Goal: Check status

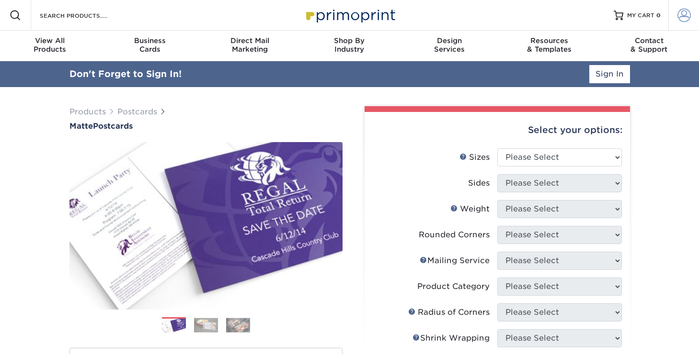
click at [686, 17] on span at bounding box center [683, 15] width 13 height 13
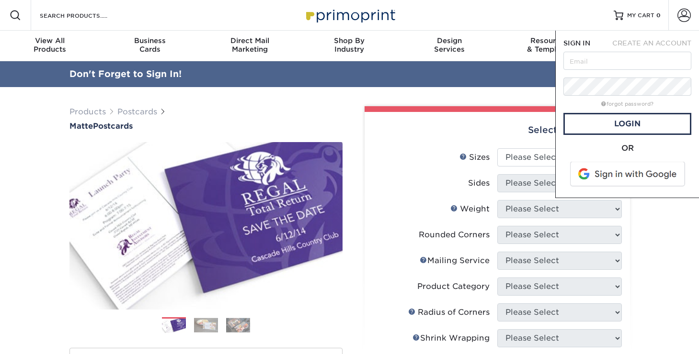
click at [603, 70] on form "SIGN IN CREATE AN ACCOUNT forgot password? All fields are required. Login OR" at bounding box center [627, 114] width 128 height 152
click at [601, 65] on input "text" at bounding box center [627, 61] width 128 height 18
type input "margaret@threewishescereal.com"
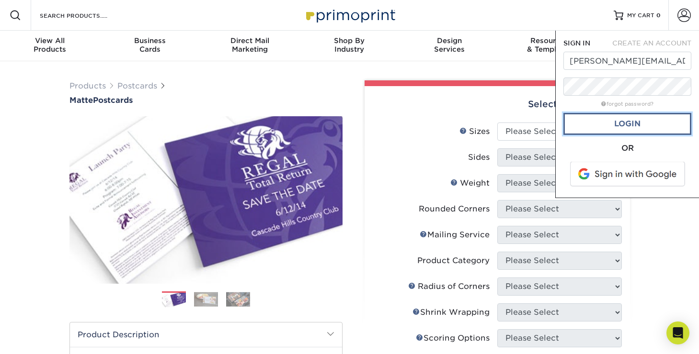
click at [621, 125] on link "Login" at bounding box center [627, 124] width 128 height 22
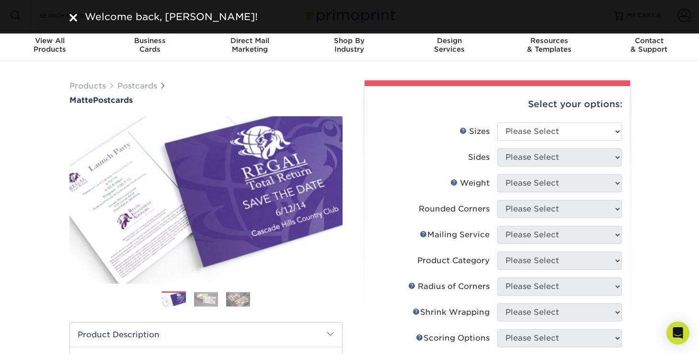
click at [73, 19] on div "Welcome back, Margaret!" at bounding box center [349, 17] width 575 height 14
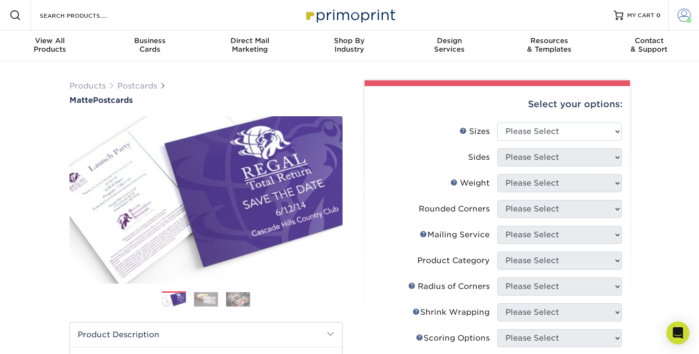
click at [683, 12] on span at bounding box center [683, 15] width 13 height 13
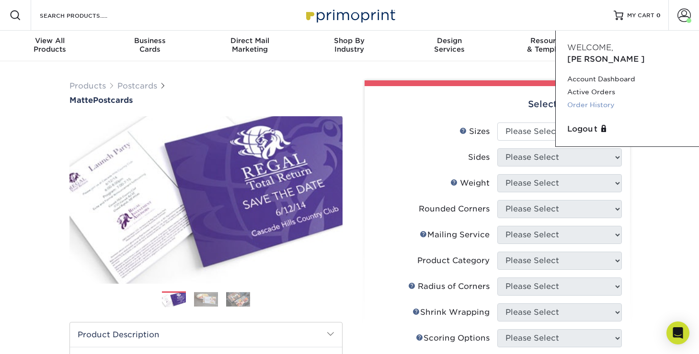
click at [587, 99] on link "Order History" at bounding box center [627, 105] width 120 height 13
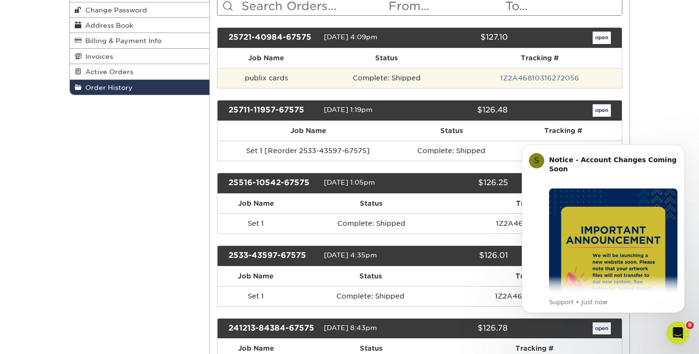
scroll to position [140, 0]
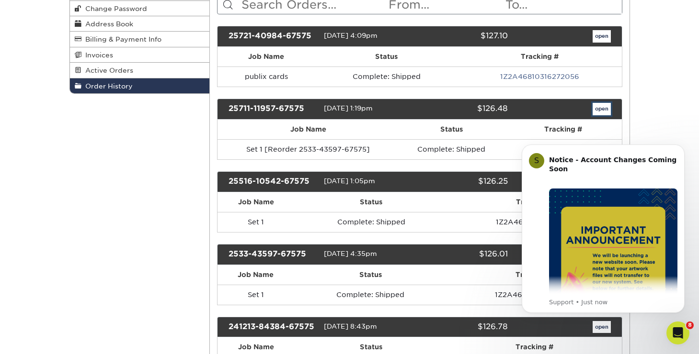
click at [602, 108] on link "open" at bounding box center [601, 109] width 18 height 12
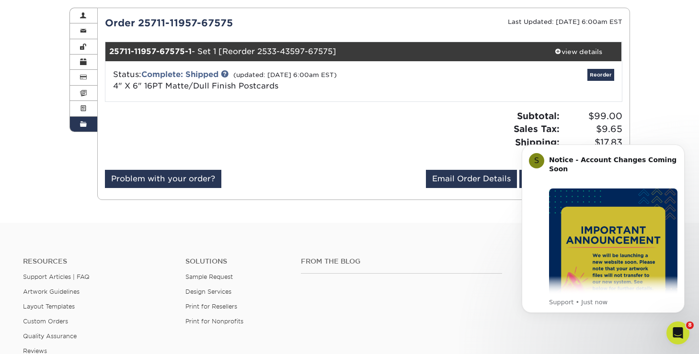
scroll to position [114, 0]
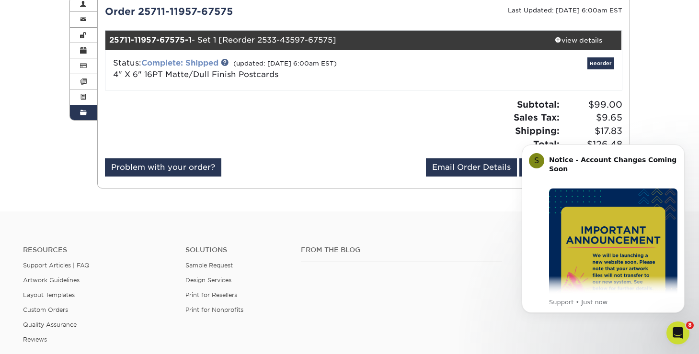
click at [180, 61] on link "Complete: Shipped" at bounding box center [179, 62] width 77 height 9
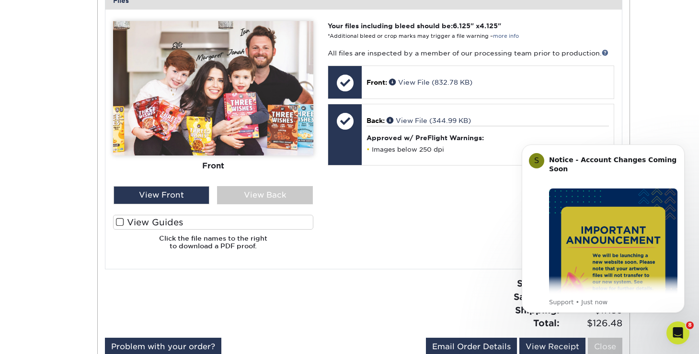
scroll to position [448, 0]
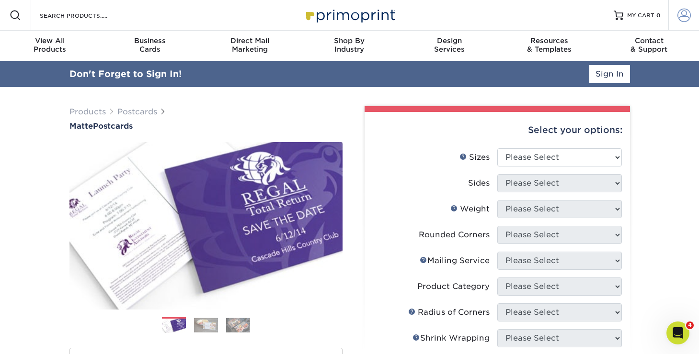
click at [685, 17] on span at bounding box center [683, 15] width 13 height 13
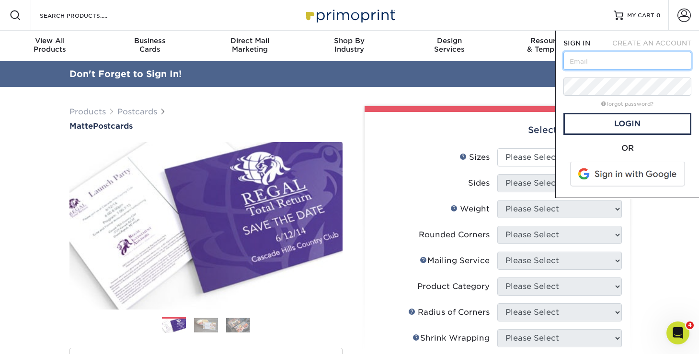
click at [619, 55] on input "text" at bounding box center [627, 61] width 128 height 18
click at [619, 57] on input "text" at bounding box center [627, 61] width 128 height 18
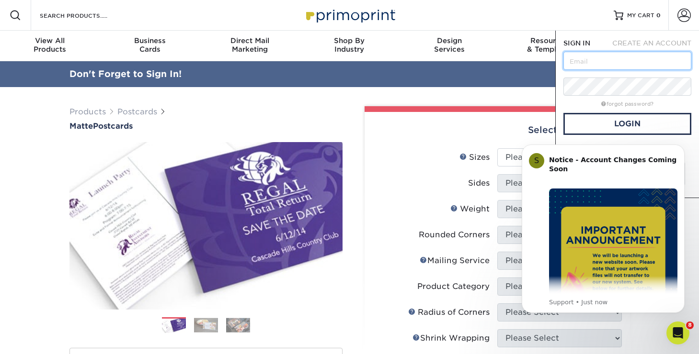
click at [609, 58] on input "text" at bounding box center [627, 61] width 128 height 18
click at [680, 340] on div "Open Intercom Messenger" at bounding box center [676, 332] width 32 height 32
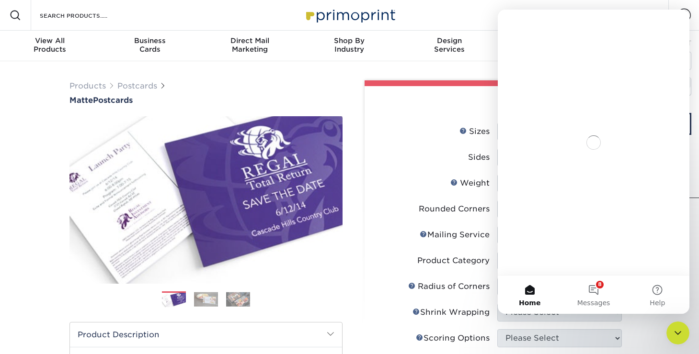
click at [610, 70] on div "Intercom messenger" at bounding box center [594, 48] width 192 height 76
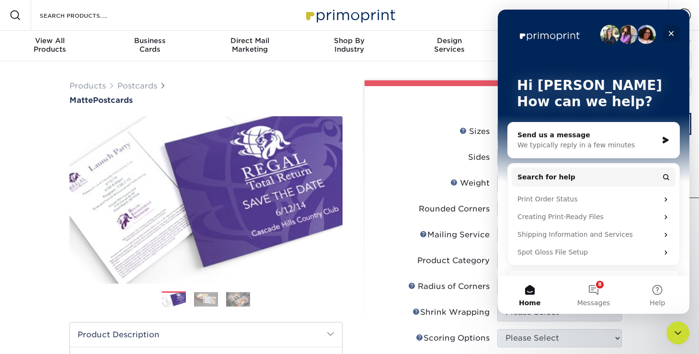
click at [671, 27] on div "Close" at bounding box center [670, 33] width 17 height 17
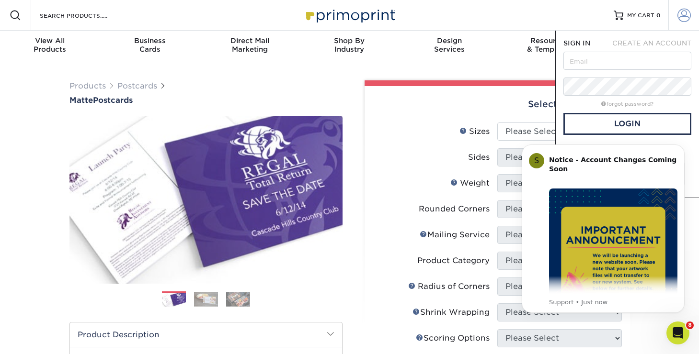
click at [672, 15] on link "Account" at bounding box center [683, 15] width 31 height 31
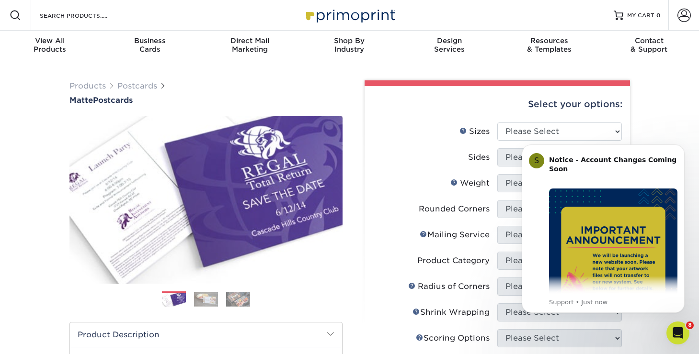
click at [666, 23] on div "Resources Menu Search Products Account SIGN IN CREATE AN ACCOUNT forgot passwor…" at bounding box center [349, 15] width 699 height 31
click at [671, 23] on link "Account" at bounding box center [683, 15] width 31 height 31
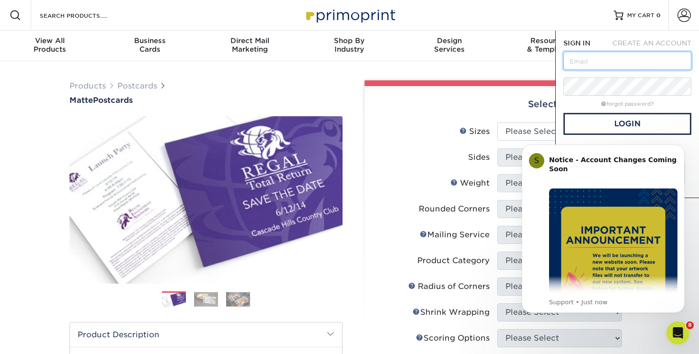
click at [611, 68] on input "text" at bounding box center [627, 61] width 128 height 18
click at [609, 59] on input "text" at bounding box center [627, 61] width 128 height 18
click at [322, 18] on img at bounding box center [350, 15] width 96 height 21
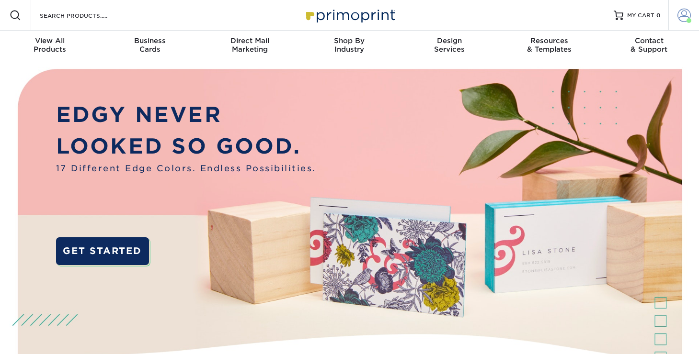
click at [688, 12] on span at bounding box center [683, 15] width 13 height 13
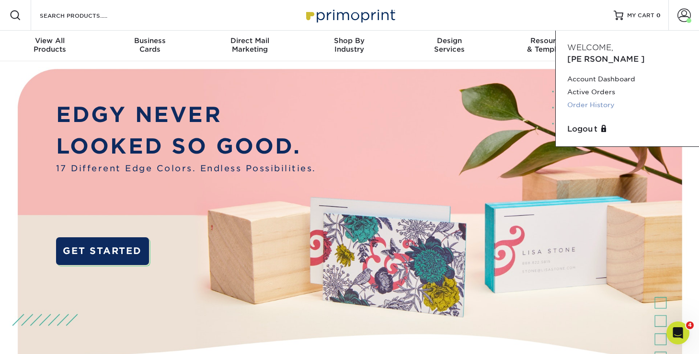
click at [592, 99] on link "Order History" at bounding box center [627, 105] width 120 height 13
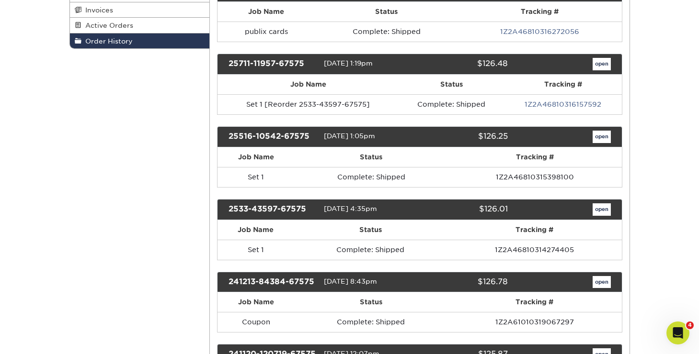
scroll to position [184, 0]
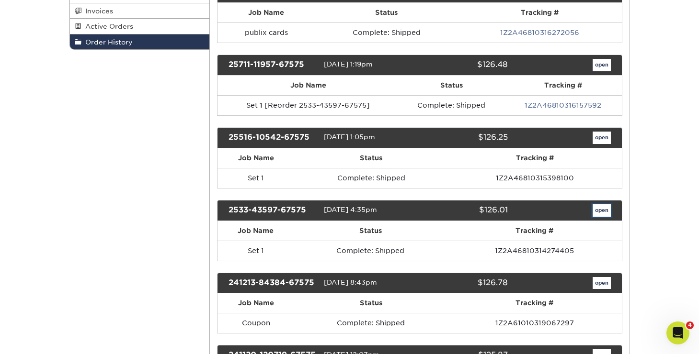
click at [596, 206] on link "open" at bounding box center [601, 211] width 18 height 12
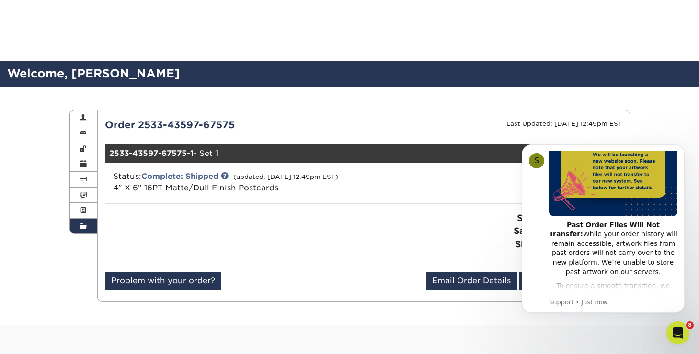
scroll to position [62, 0]
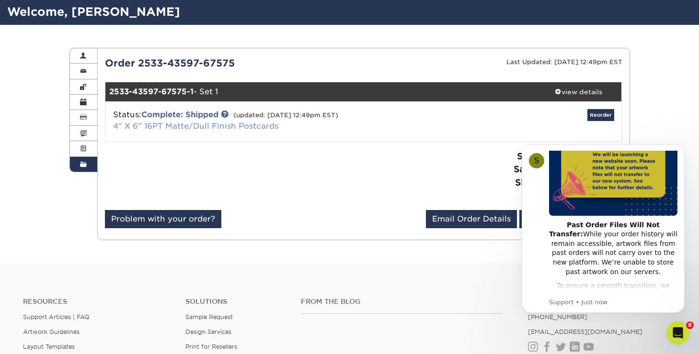
click at [198, 128] on link "4" X 6" 16PT Matte/Dull Finish Postcards" at bounding box center [195, 126] width 165 height 9
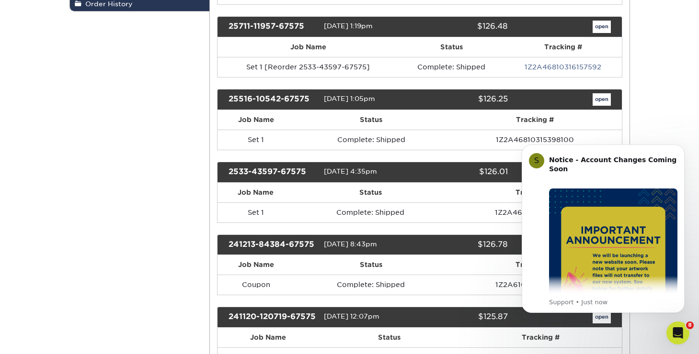
scroll to position [226, 0]
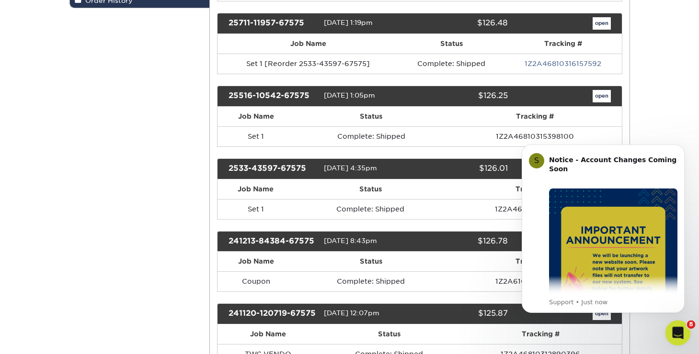
click at [681, 333] on icon "Open Intercom Messenger" at bounding box center [677, 332] width 16 height 16
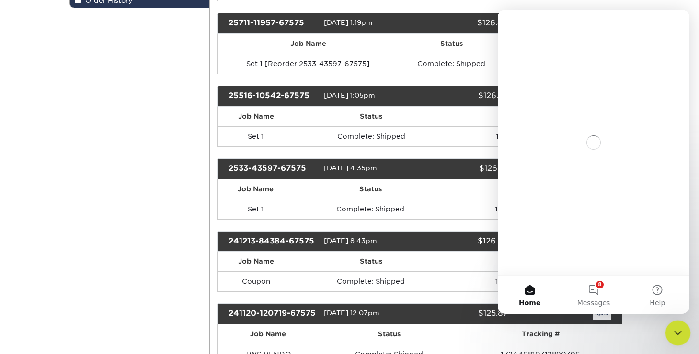
scroll to position [0, 0]
click at [680, 332] on icon "Close Intercom Messenger" at bounding box center [676, 331] width 11 height 11
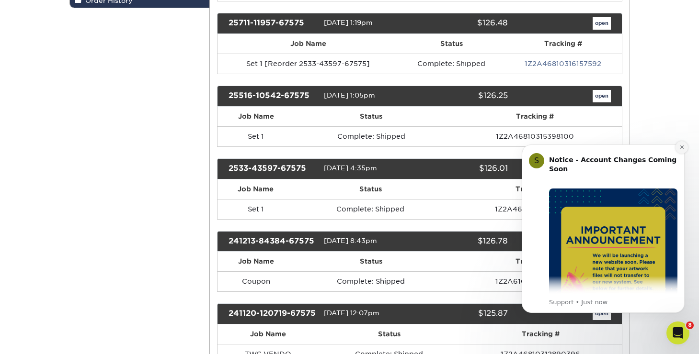
click at [678, 150] on button "Dismiss notification" at bounding box center [681, 147] width 12 height 12
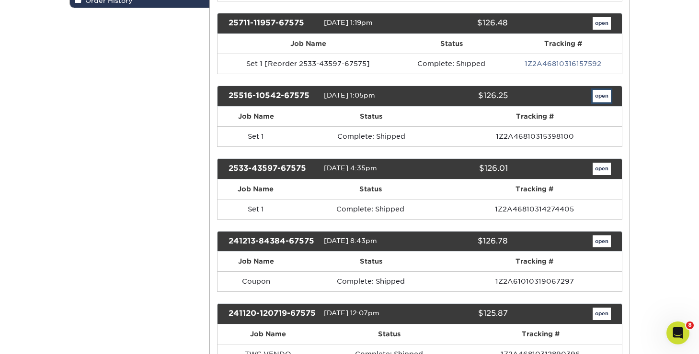
click at [603, 94] on link "open" at bounding box center [601, 96] width 18 height 12
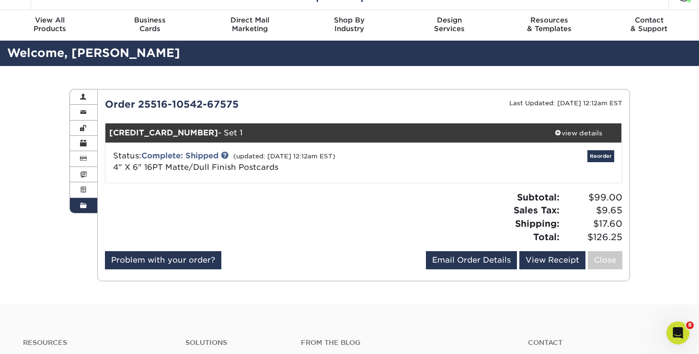
scroll to position [29, 0]
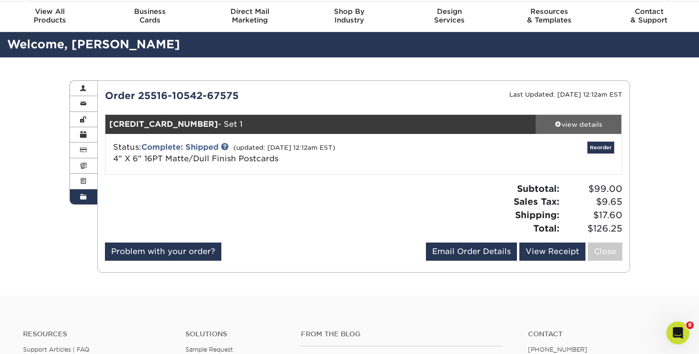
click at [571, 119] on link "view details" at bounding box center [578, 124] width 86 height 19
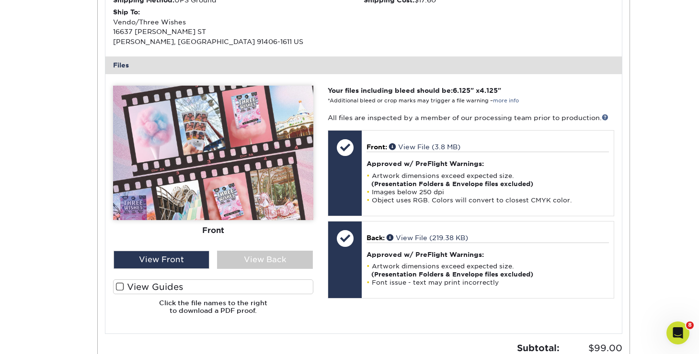
scroll to position [340, 0]
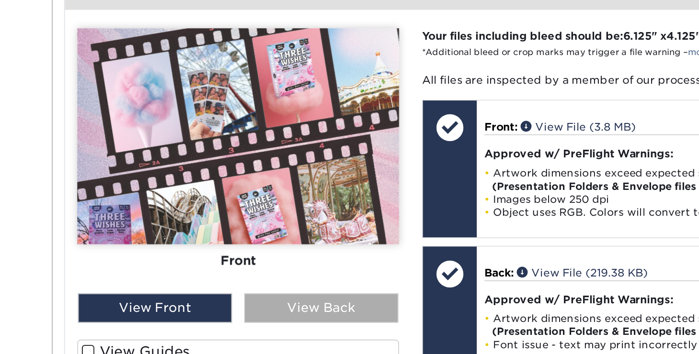
click at [243, 258] on div "View Back" at bounding box center [265, 260] width 96 height 18
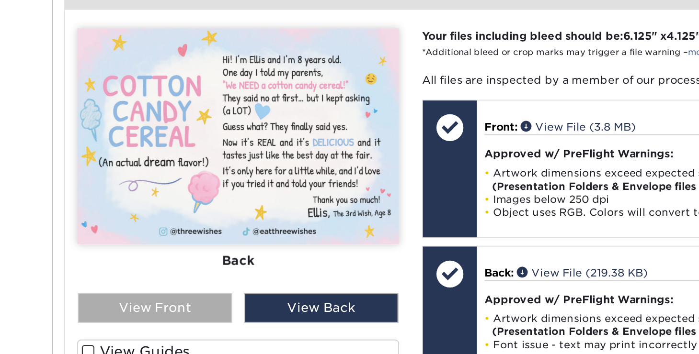
click at [201, 261] on div "View Front" at bounding box center [162, 260] width 96 height 18
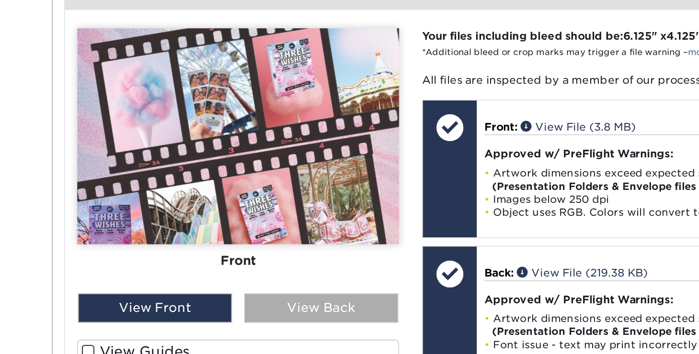
click at [242, 268] on div "View Back" at bounding box center [265, 260] width 96 height 18
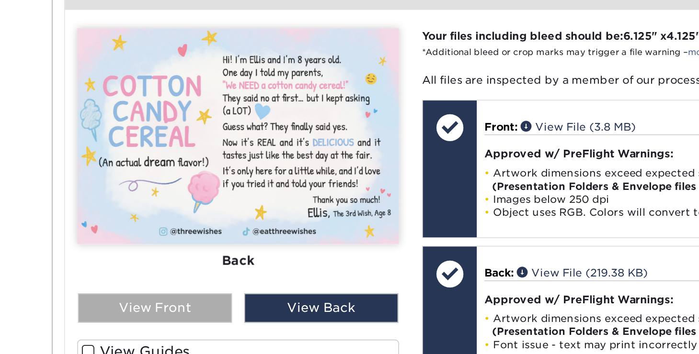
click at [181, 260] on div "View Front" at bounding box center [162, 260] width 96 height 18
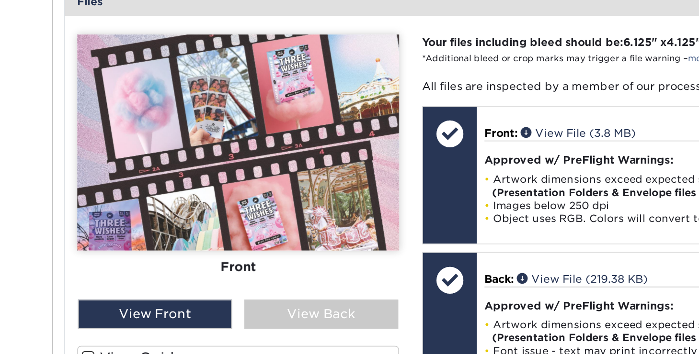
click at [324, 135] on div "Your files including bleed should be: 6.125 " x 4.125 " *Additional bleed or cr…" at bounding box center [470, 204] width 300 height 237
